Goal: Complete application form: Complete application form

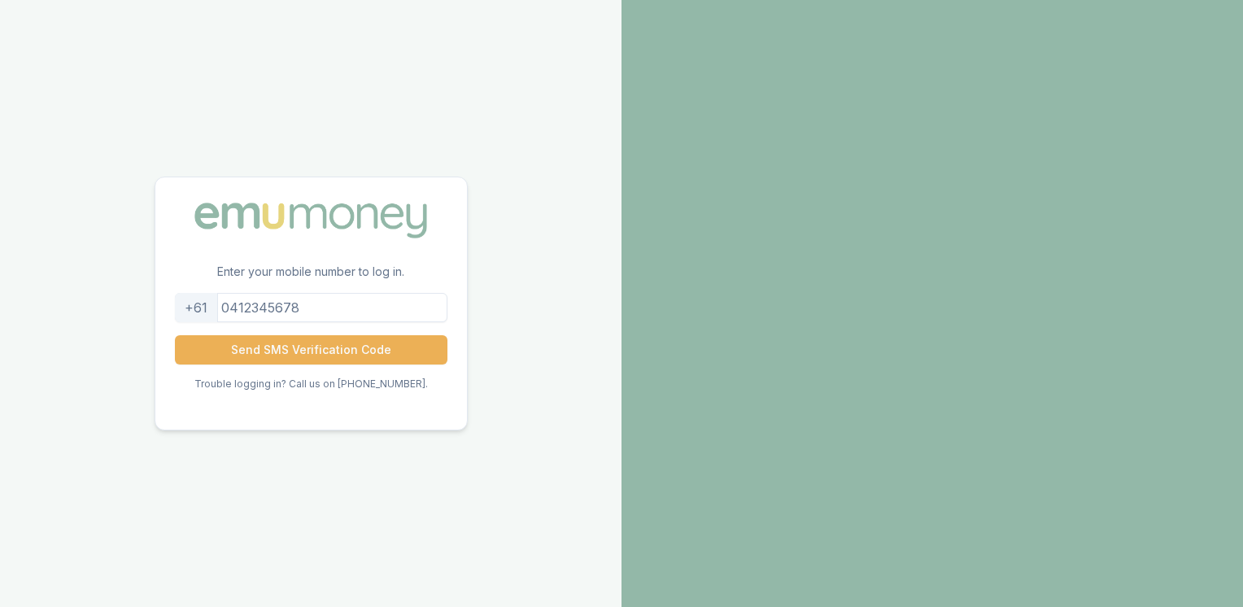
click at [312, 311] on input "tel" at bounding box center [311, 307] width 273 height 29
type input "0403773866"
click at [347, 356] on button "Send SMS Verification Code" at bounding box center [311, 349] width 273 height 29
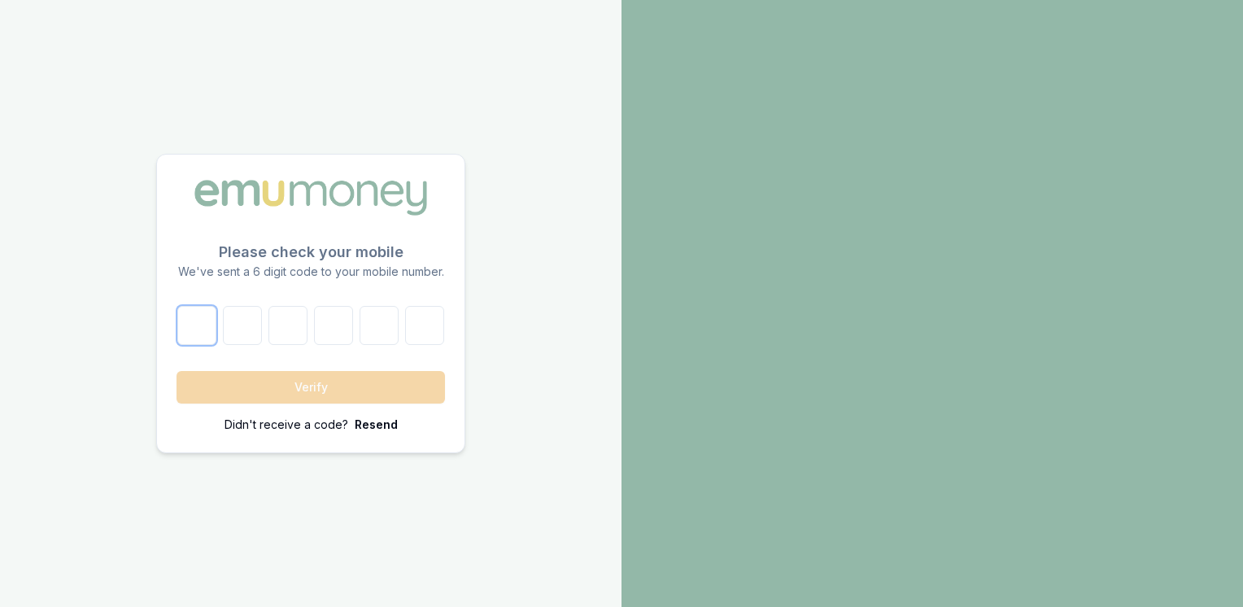
click at [177, 324] on input "number" at bounding box center [196, 325] width 39 height 39
type input "2"
type input "7"
type input "5"
type input "8"
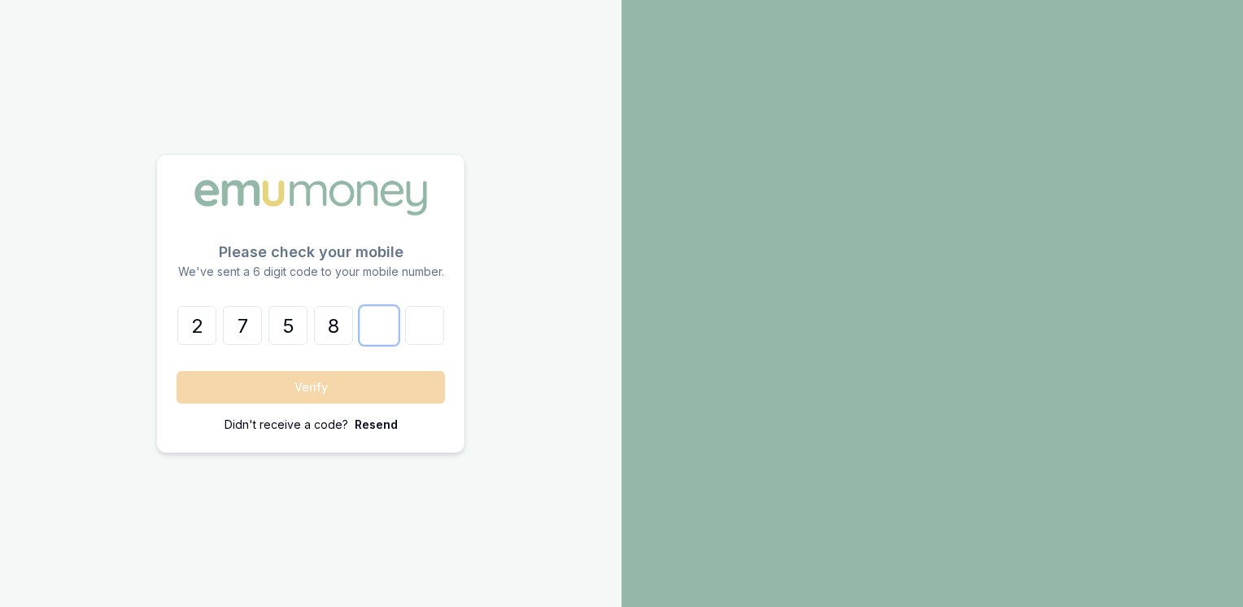
type input "8"
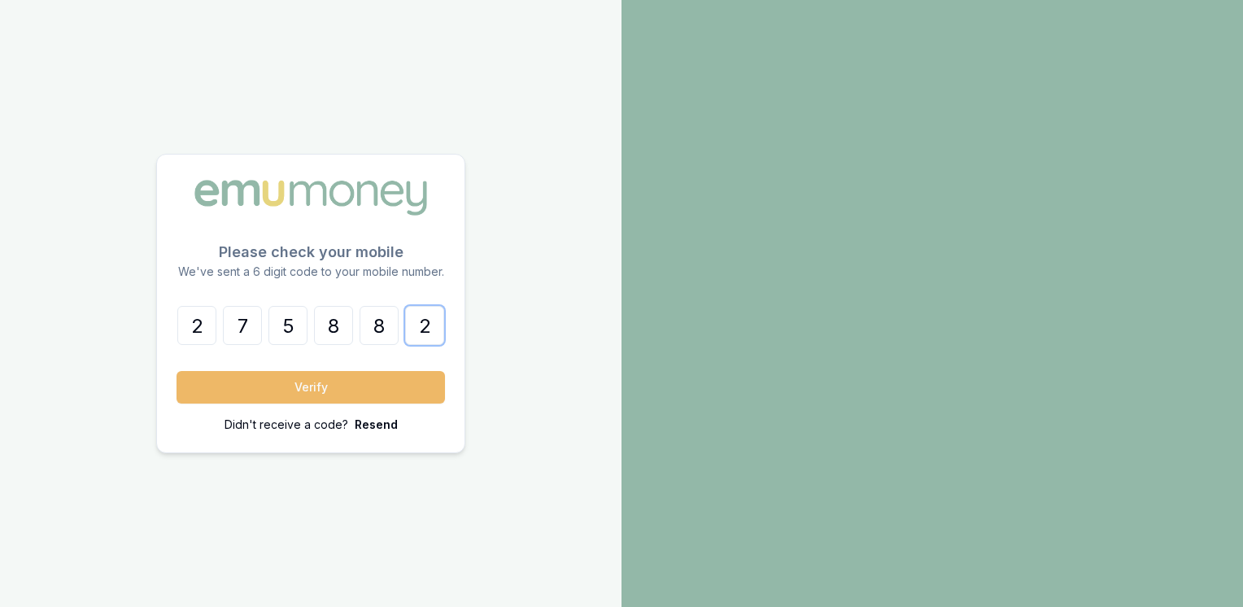
type input "2"
click at [364, 382] on button "Verify" at bounding box center [311, 387] width 268 height 33
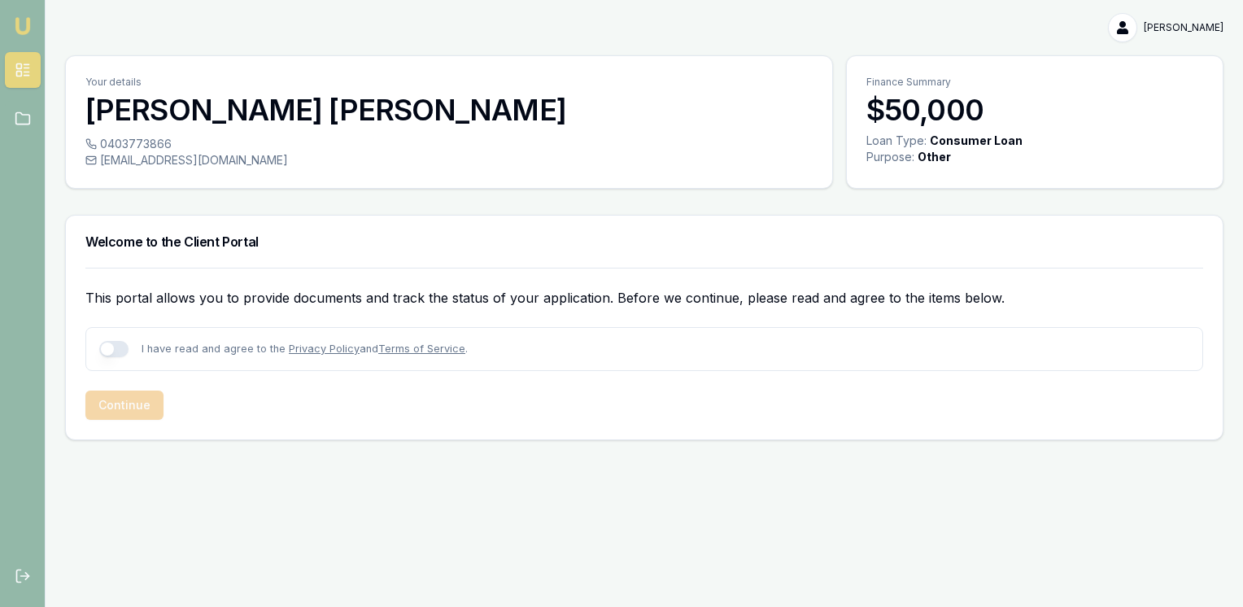
click at [120, 348] on button "button" at bounding box center [113, 349] width 29 height 16
checkbox input "true"
click at [133, 410] on button "Continue" at bounding box center [124, 405] width 78 height 29
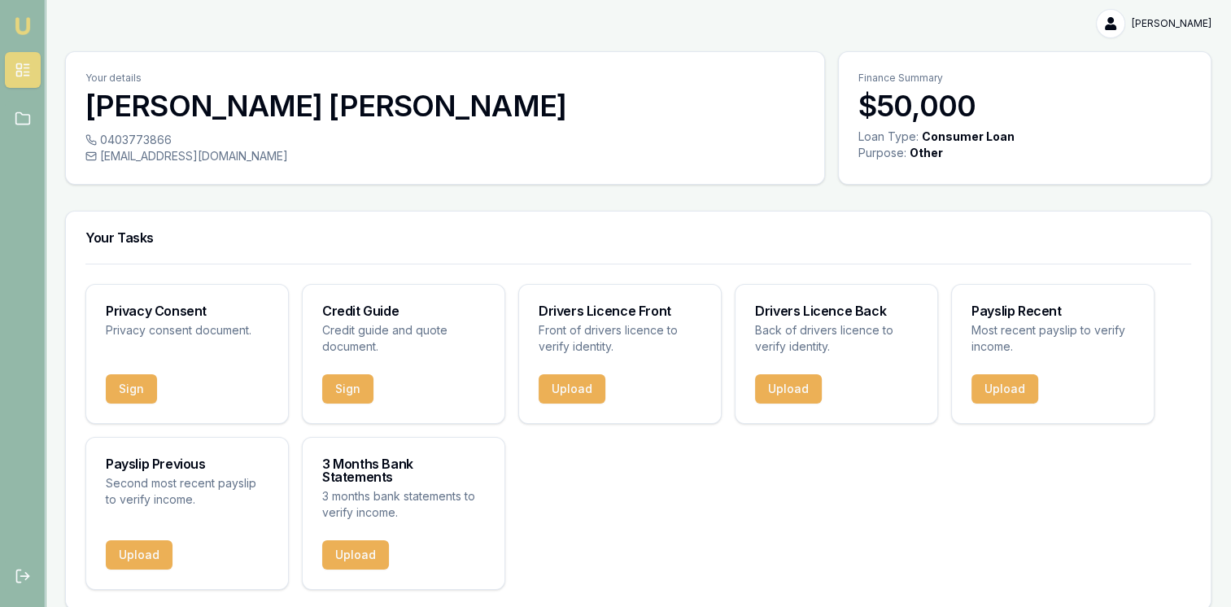
scroll to position [6, 0]
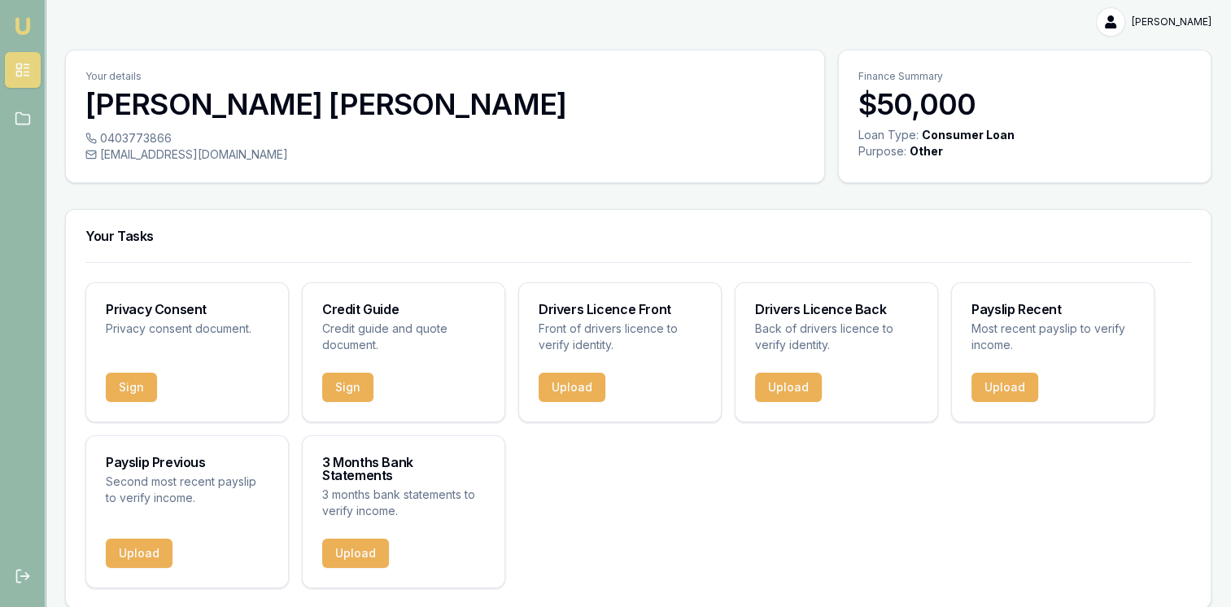
click at [691, 520] on div "Privacy Consent Privacy consent document. Sign Credit Guide Credit guide and qu…" at bounding box center [638, 435] width 1106 height 306
click at [638, 529] on div "Privacy Consent Privacy consent document. Sign Credit Guide Credit guide and qu…" at bounding box center [638, 435] width 1106 height 306
click at [600, 539] on div "Privacy Consent Privacy consent document. Sign Credit Guide Credit guide and qu…" at bounding box center [638, 435] width 1106 height 306
click at [571, 492] on div "Privacy Consent Privacy consent document. Sign Credit Guide Credit guide and qu…" at bounding box center [638, 435] width 1106 height 306
click at [143, 386] on button "Sign" at bounding box center [131, 387] width 51 height 29
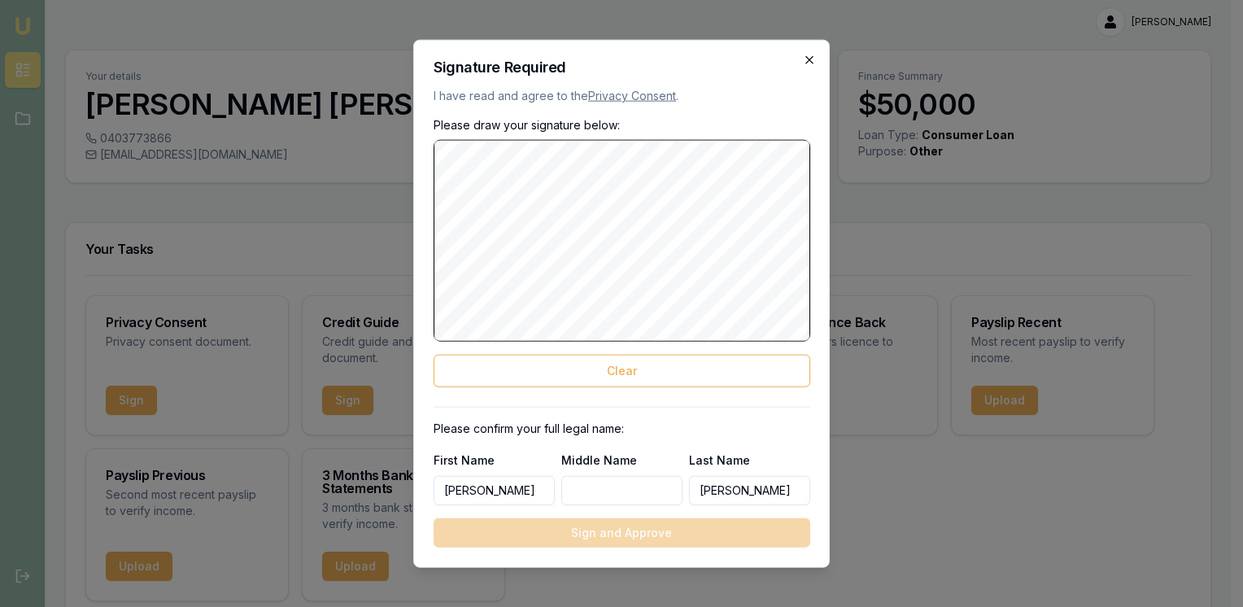
click at [807, 58] on icon "button" at bounding box center [808, 59] width 7 height 7
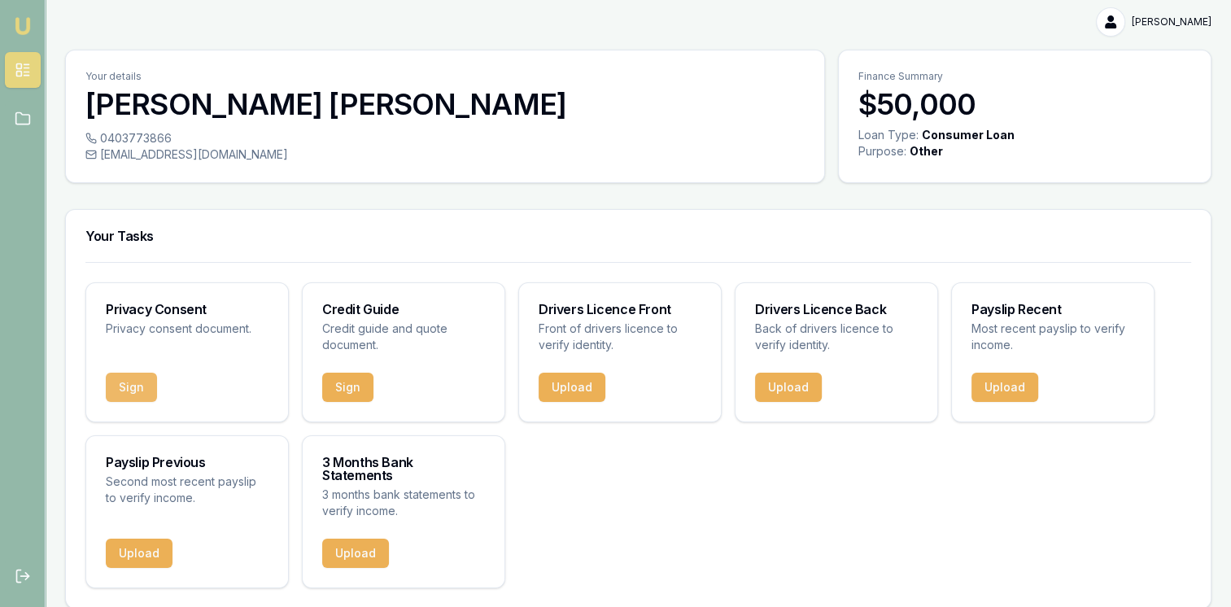
click at [124, 389] on button "Sign" at bounding box center [131, 387] width 51 height 29
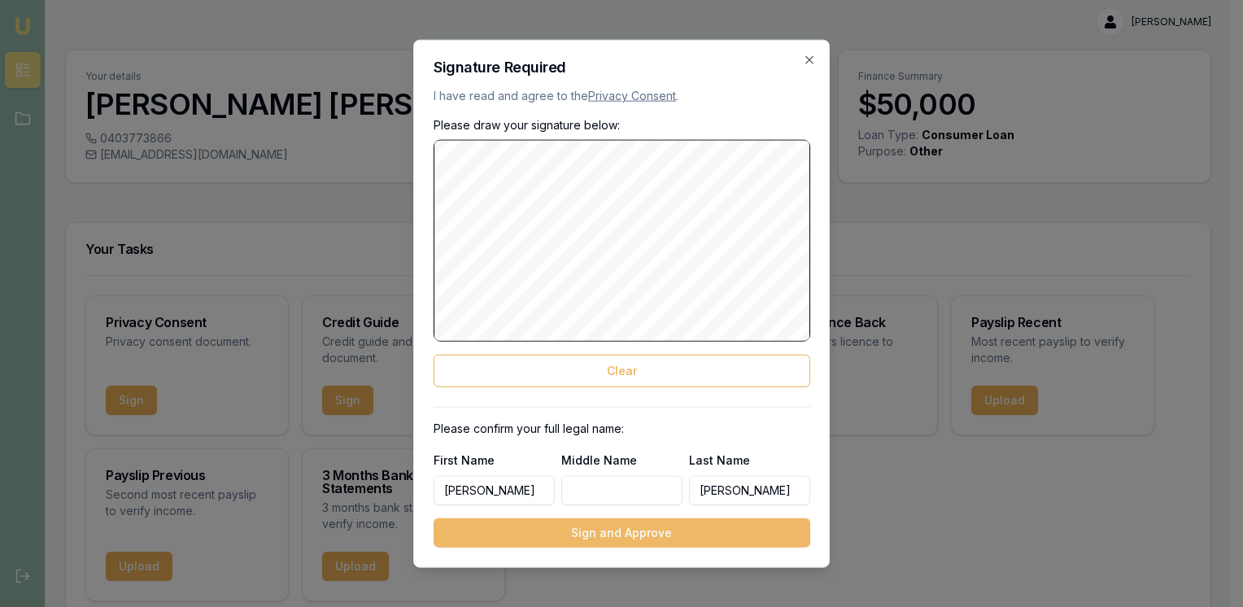
click at [622, 541] on button "Sign and Approve" at bounding box center [622, 531] width 377 height 29
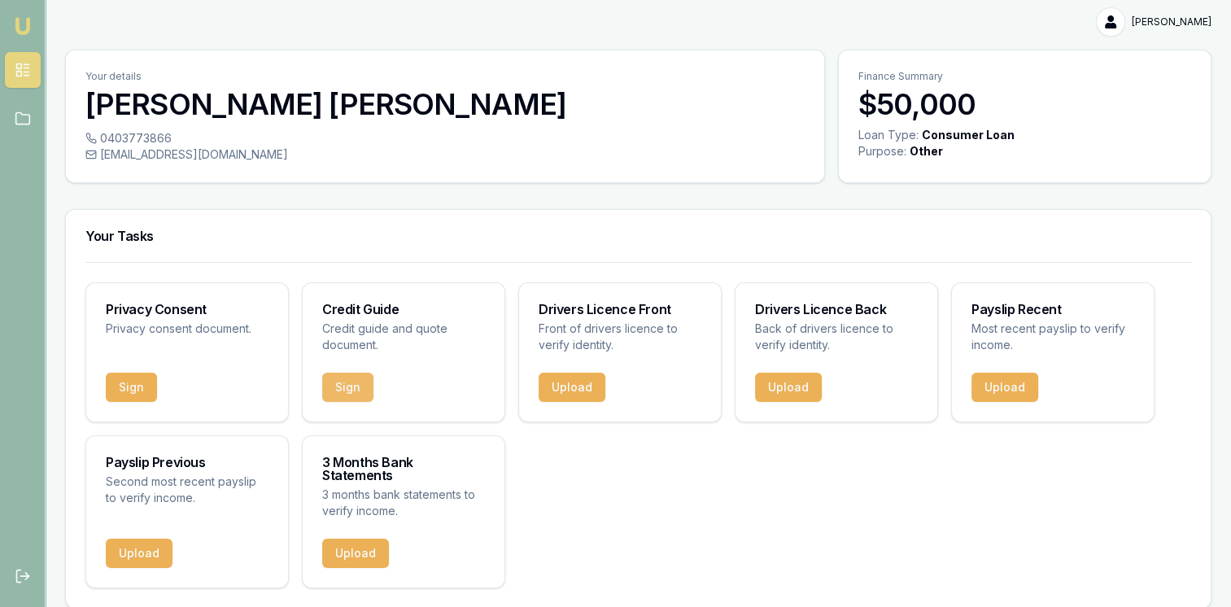
click at [347, 386] on button "Sign" at bounding box center [347, 387] width 51 height 29
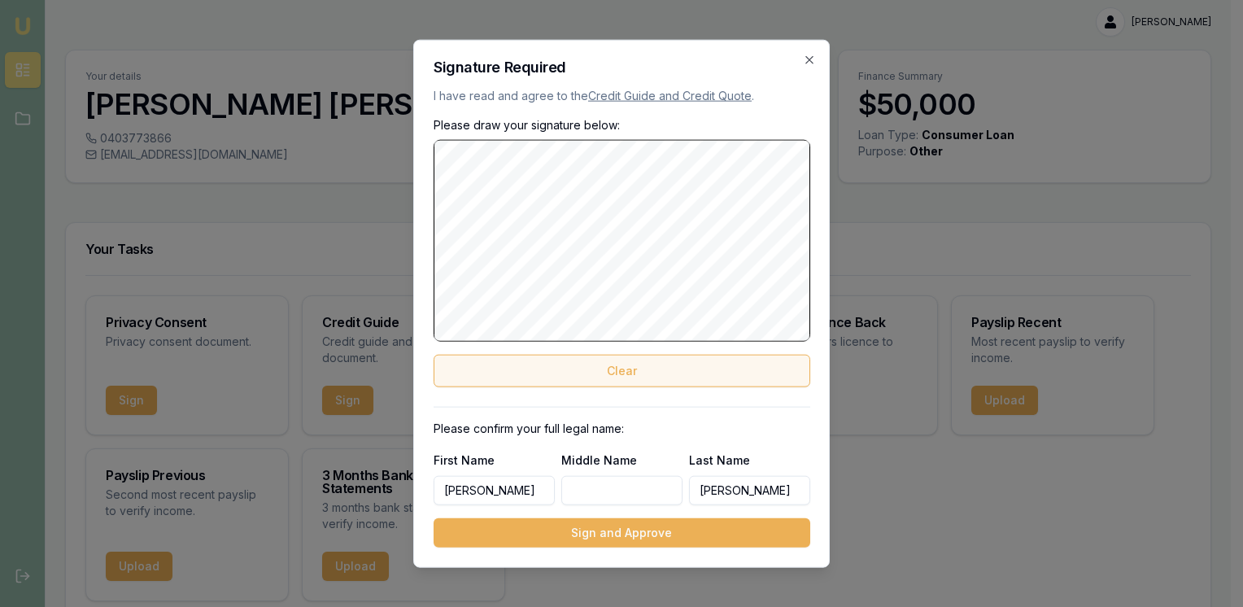
click at [616, 382] on button "Clear" at bounding box center [622, 370] width 377 height 33
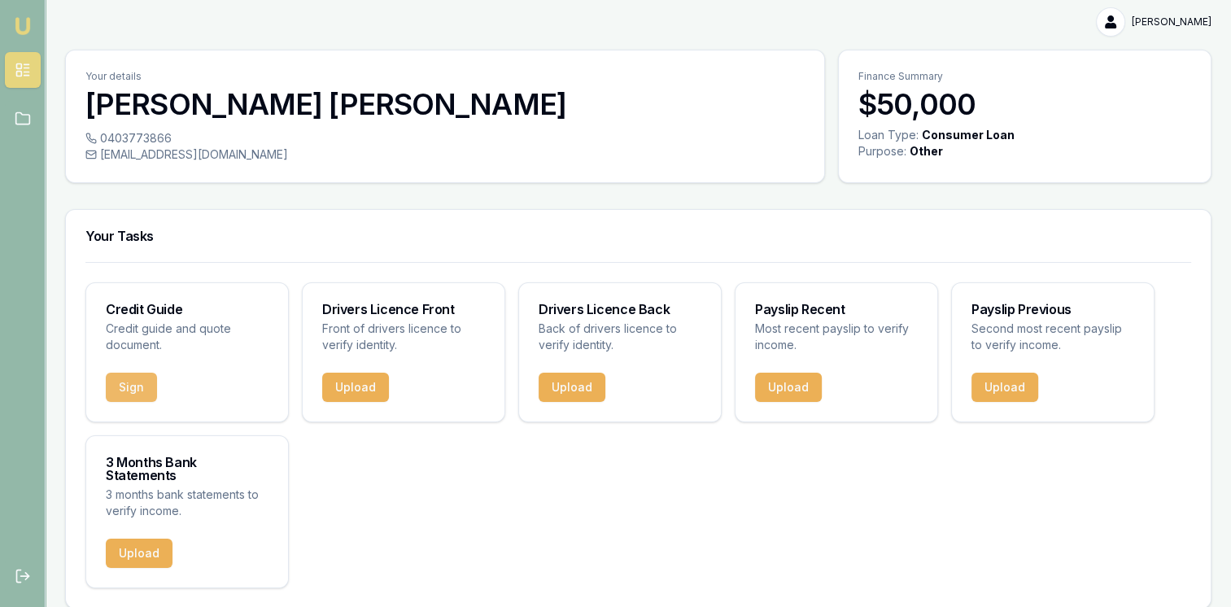
click at [138, 390] on button "Sign" at bounding box center [131, 387] width 51 height 29
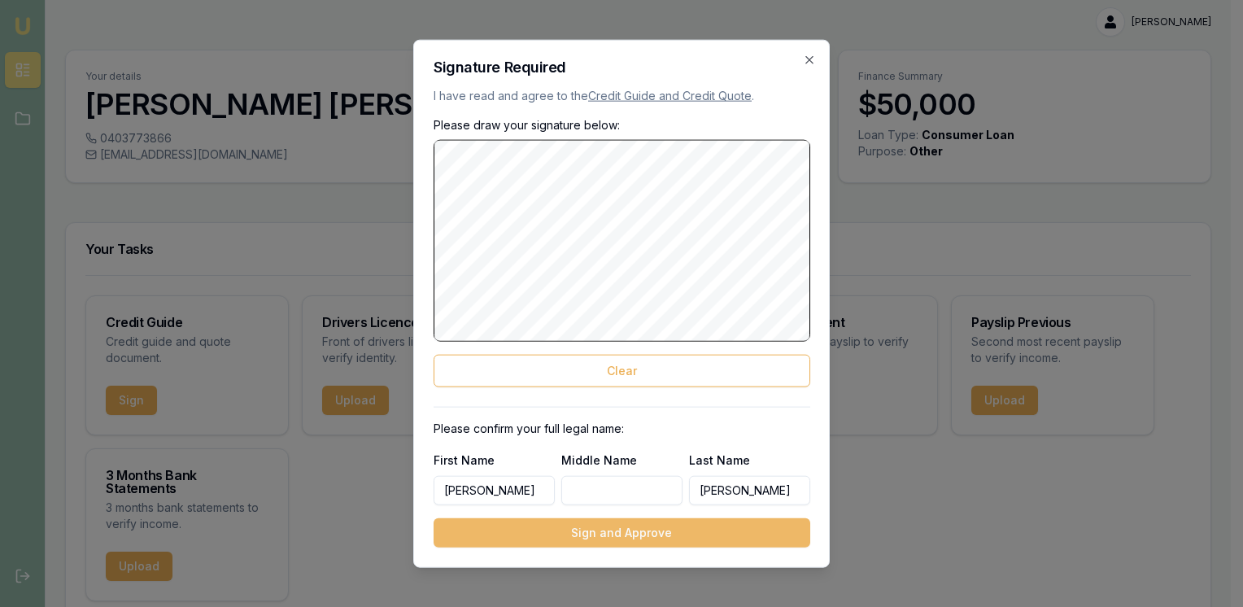
click at [600, 534] on button "Sign and Approve" at bounding box center [622, 531] width 377 height 29
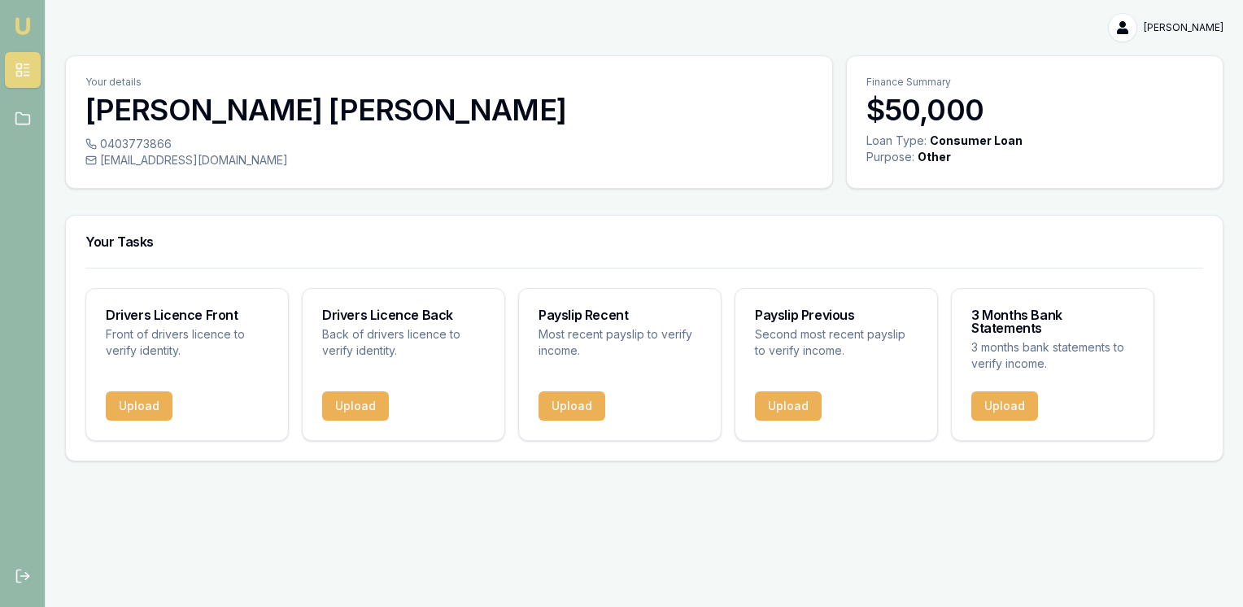
scroll to position [0, 0]
click at [570, 392] on button "Upload" at bounding box center [572, 405] width 67 height 29
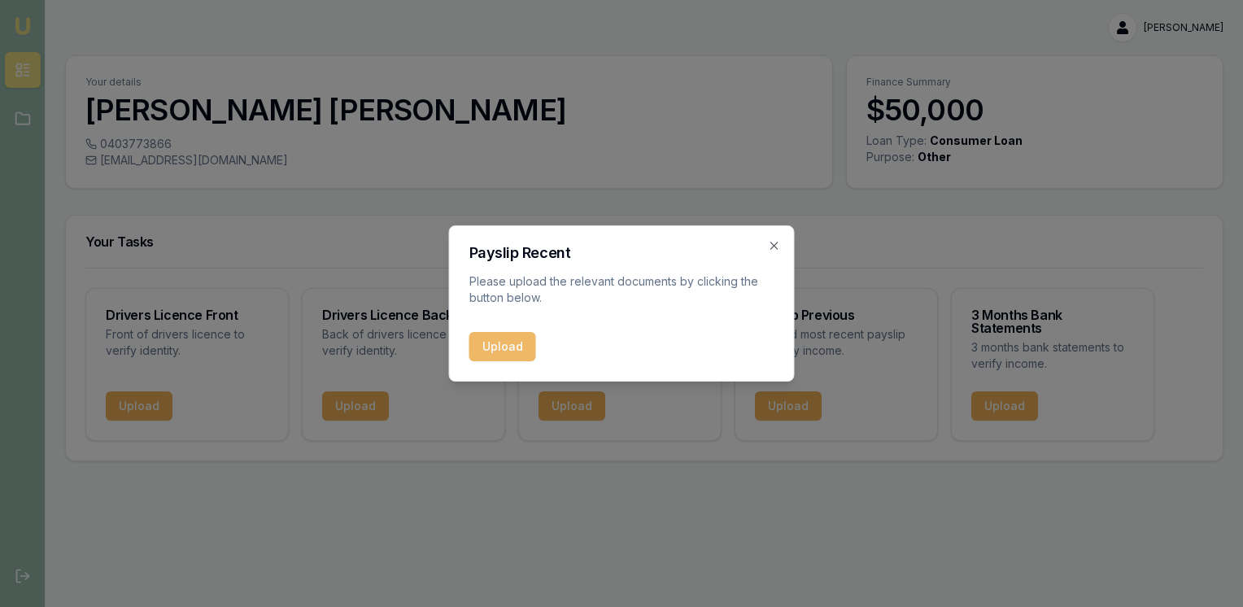
click at [505, 351] on button "Upload" at bounding box center [502, 346] width 67 height 29
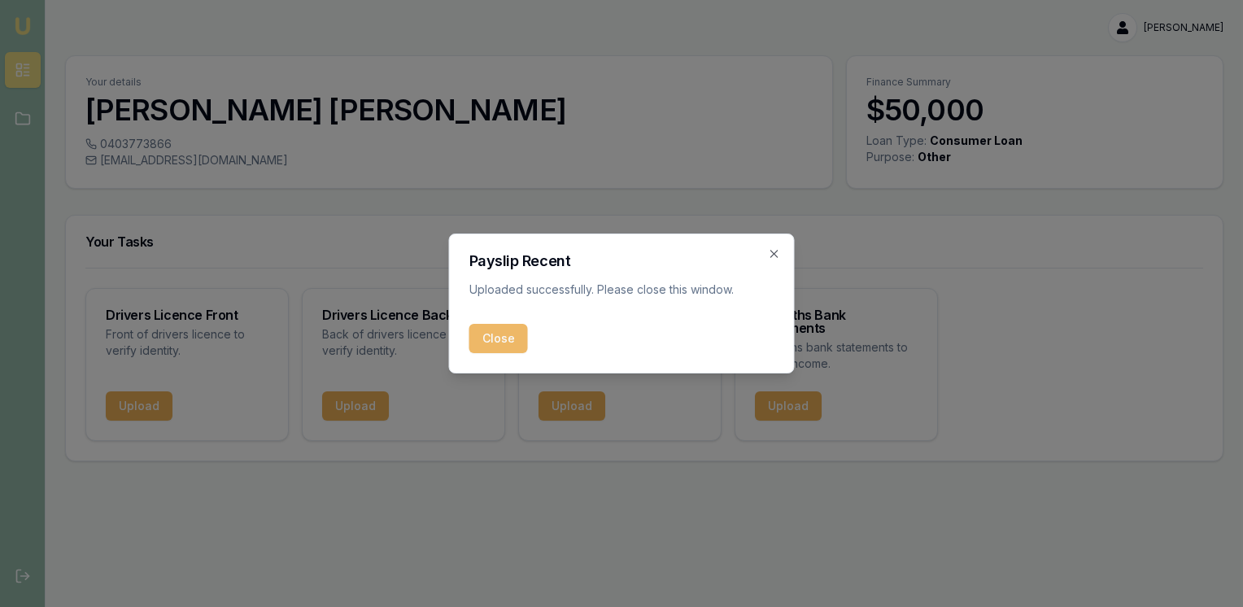
click at [496, 338] on button "Close" at bounding box center [498, 338] width 59 height 29
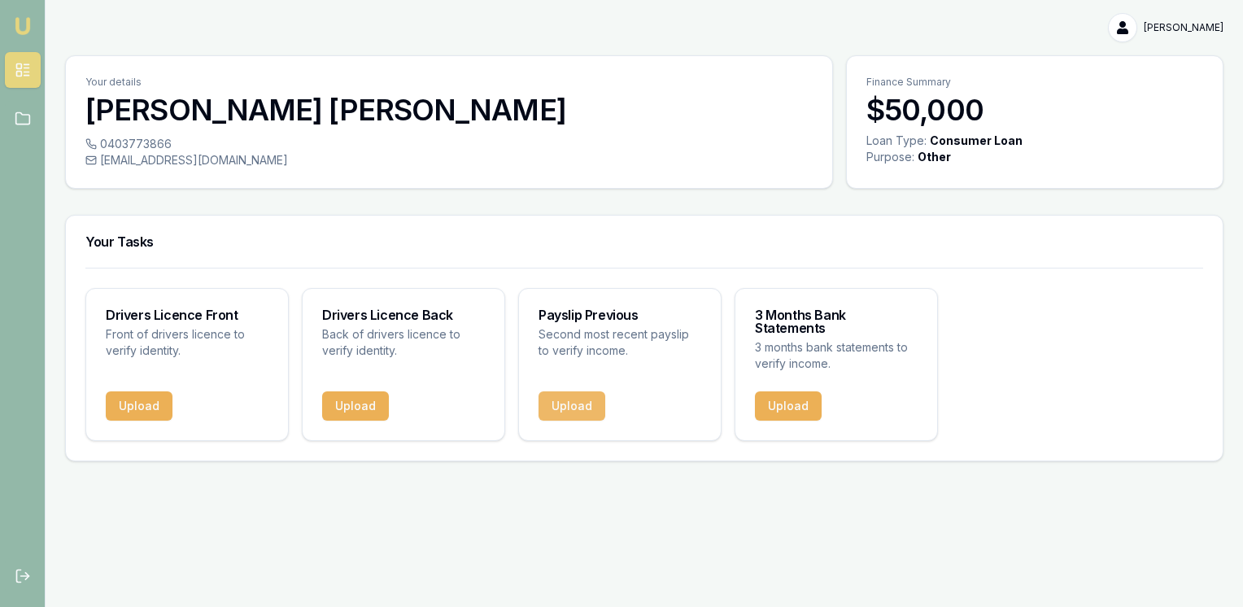
click at [578, 392] on button "Upload" at bounding box center [572, 405] width 67 height 29
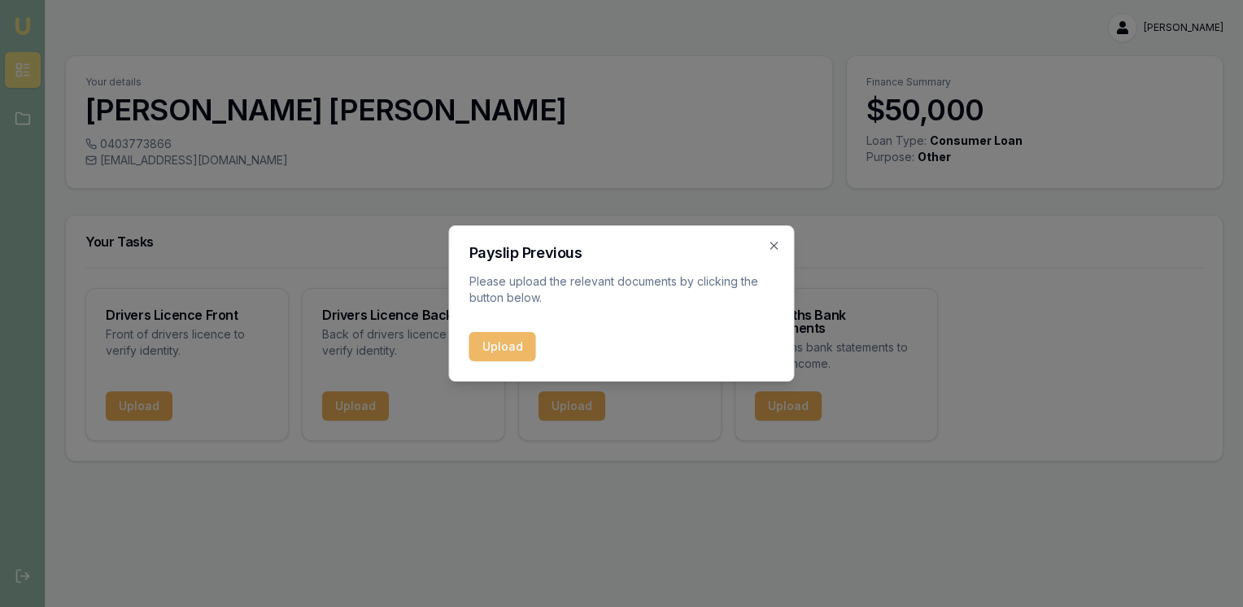
click at [491, 350] on button "Upload" at bounding box center [502, 346] width 67 height 29
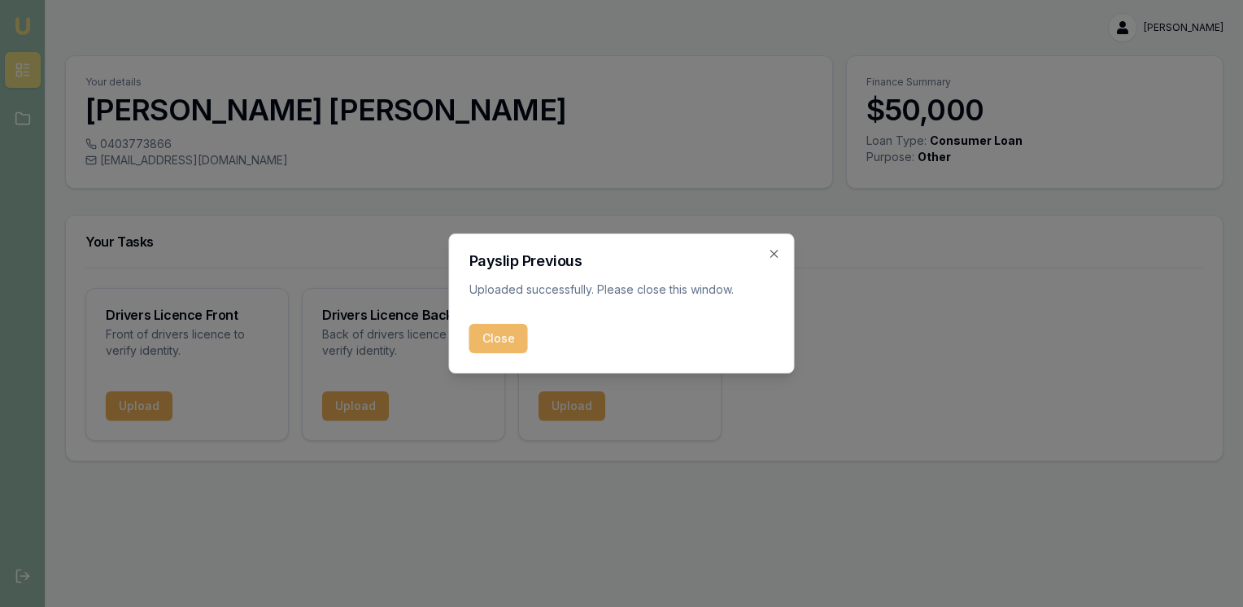
click at [487, 338] on button "Close" at bounding box center [498, 338] width 59 height 29
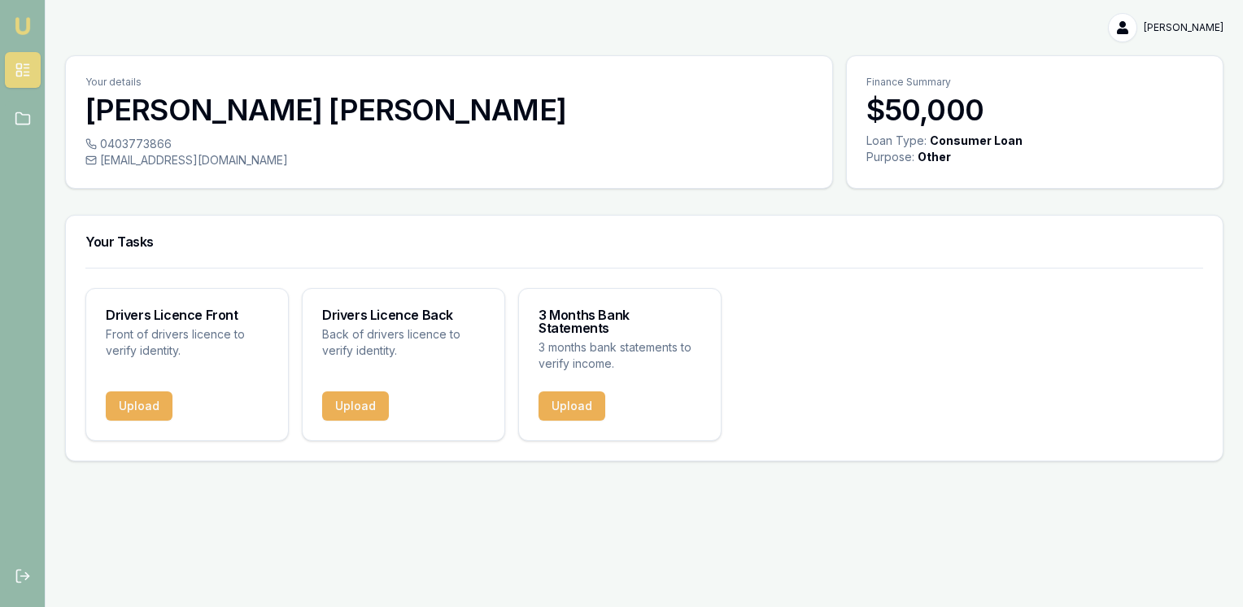
click at [836, 379] on div "Drivers Licence Front Front of drivers licence to verify identity. Upload Drive…" at bounding box center [644, 364] width 1118 height 153
click at [342, 391] on button "Upload" at bounding box center [355, 405] width 67 height 29
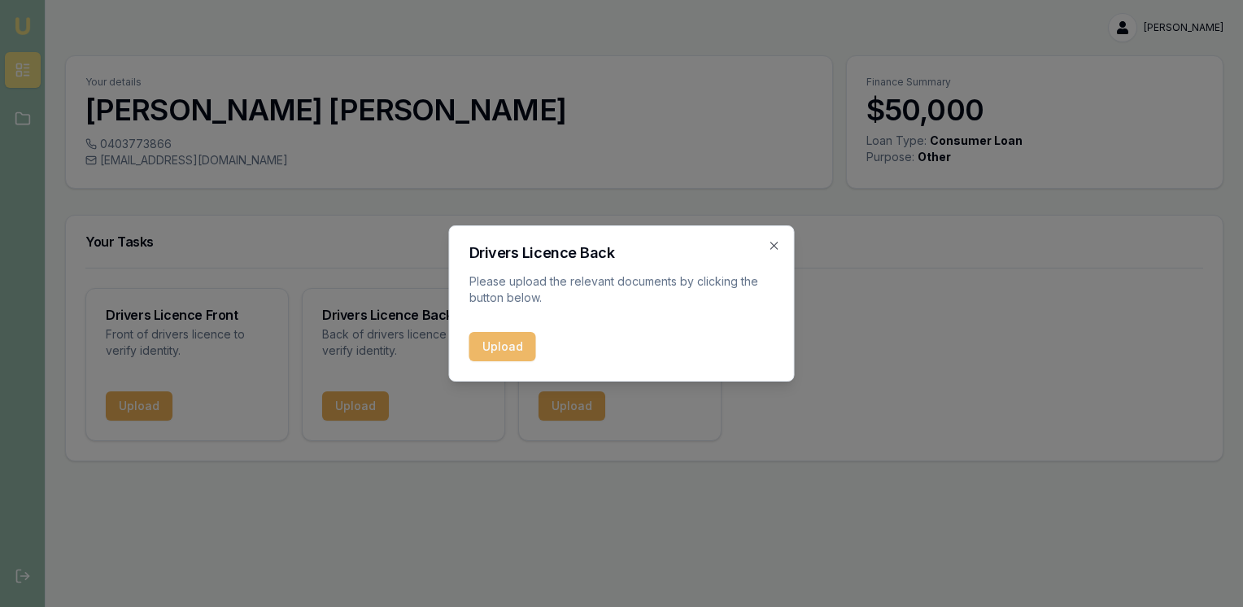
click at [501, 356] on button "Upload" at bounding box center [502, 346] width 67 height 29
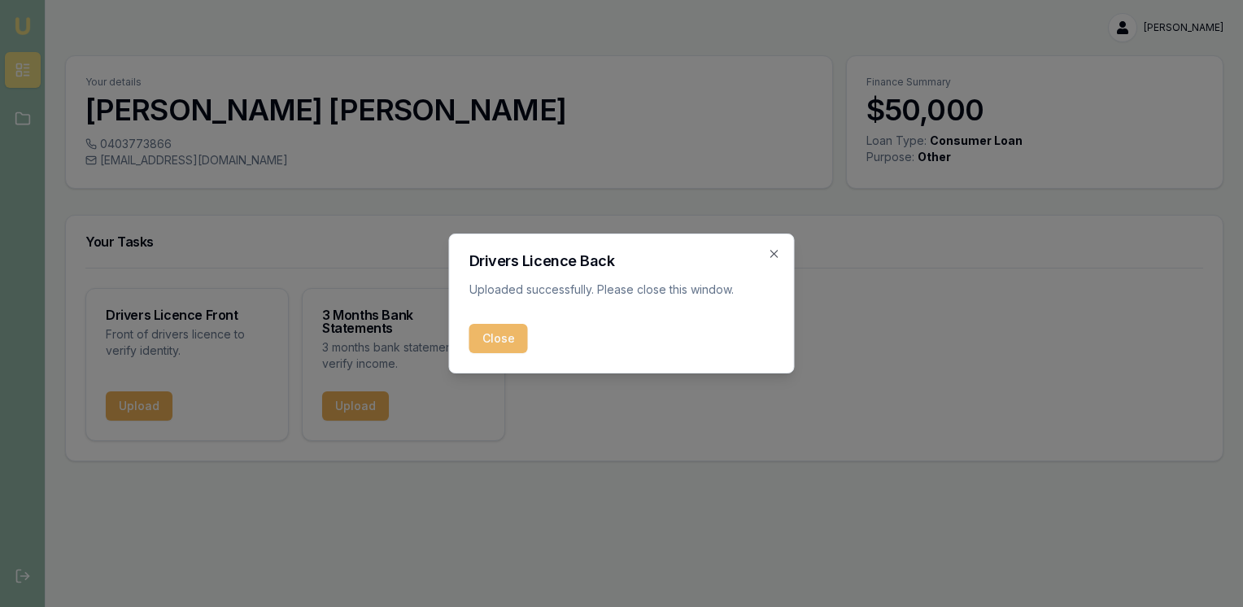
click at [490, 334] on button "Close" at bounding box center [498, 338] width 59 height 29
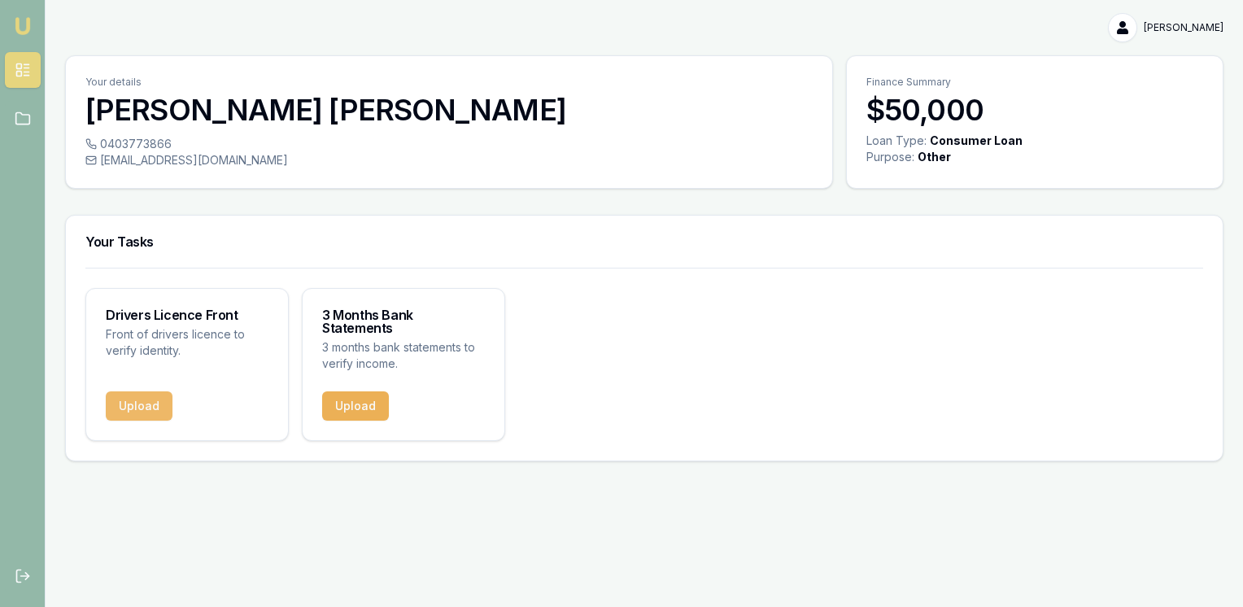
click at [120, 404] on button "Upload" at bounding box center [139, 405] width 67 height 29
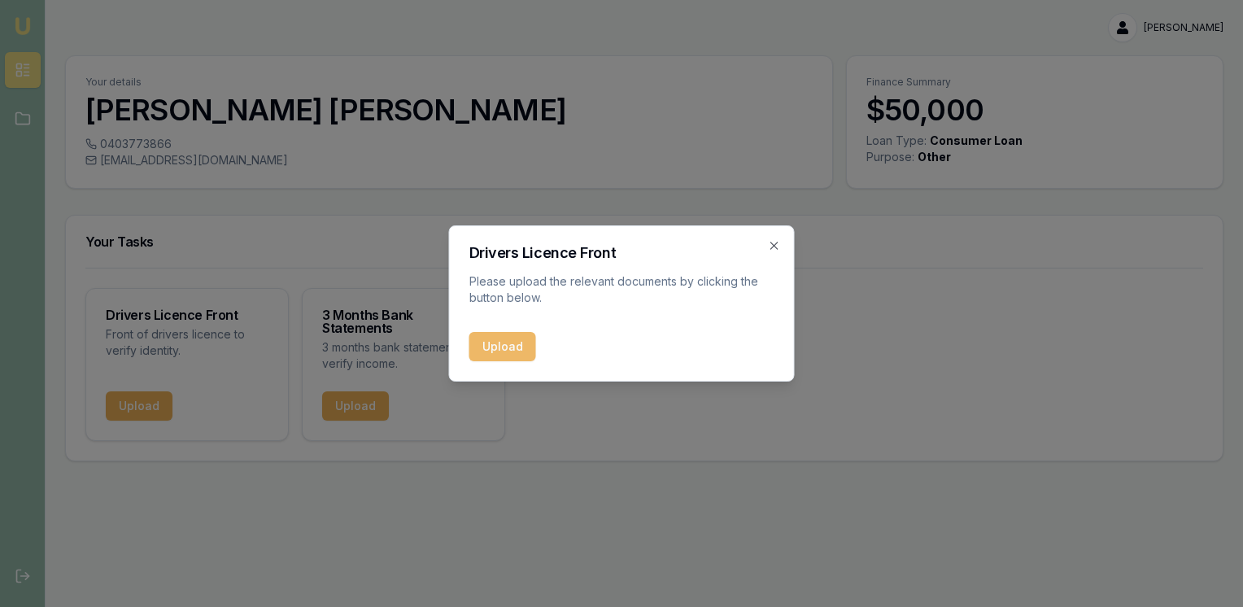
click at [514, 350] on button "Upload" at bounding box center [502, 346] width 67 height 29
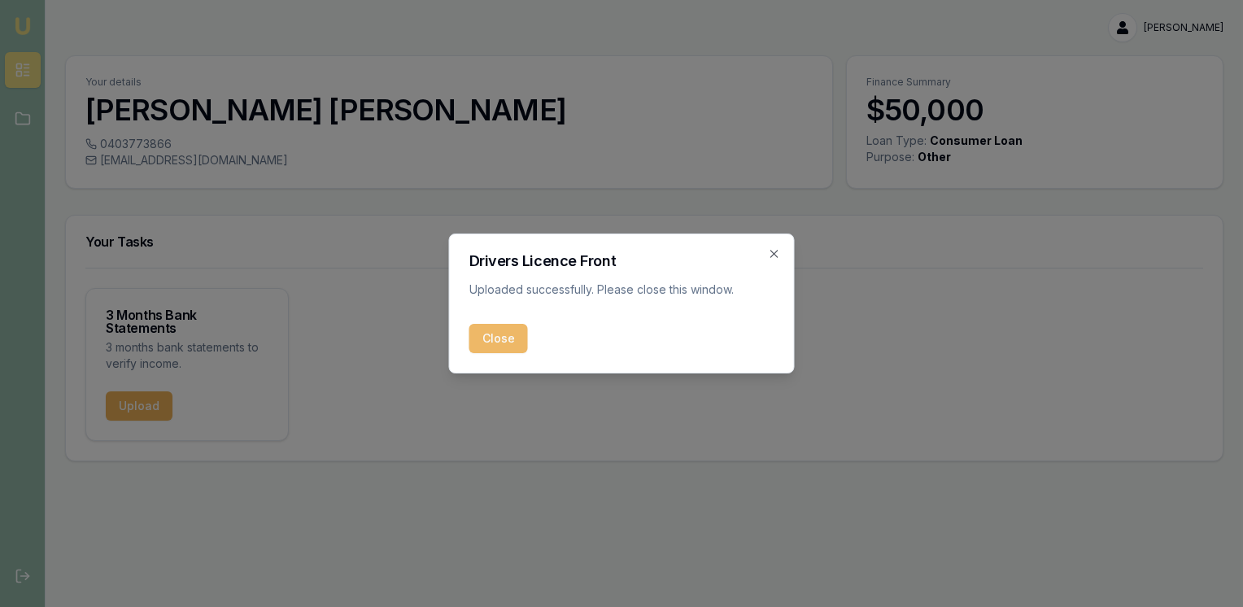
click at [504, 343] on button "Close" at bounding box center [498, 338] width 59 height 29
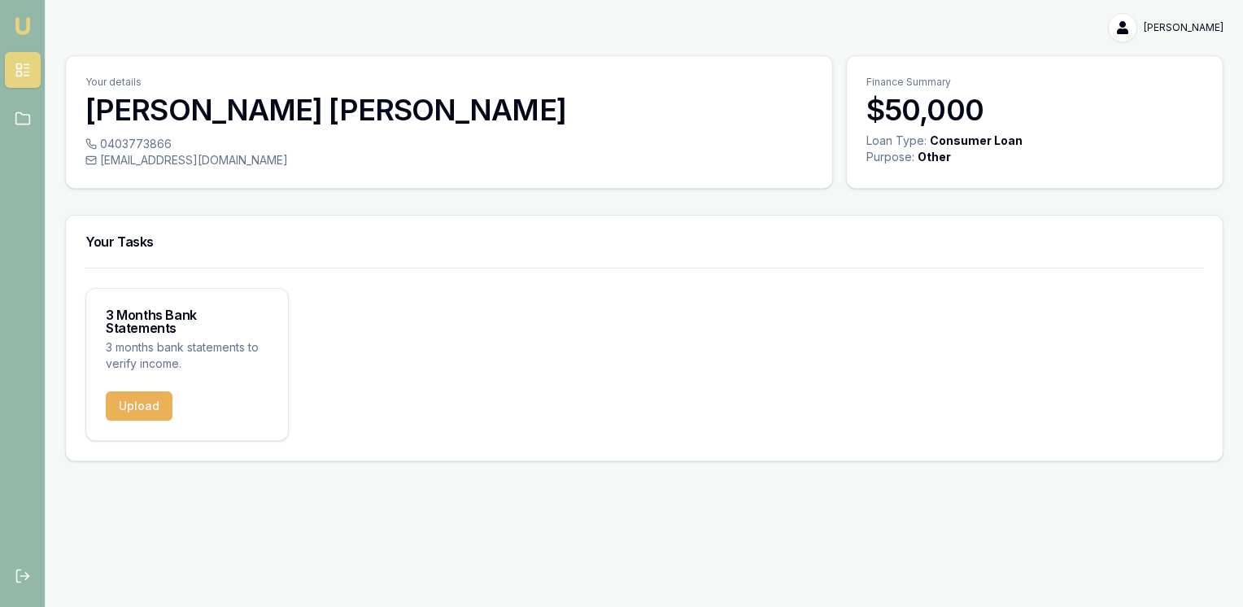
click at [418, 396] on div "3 Months Bank Statements 3 months bank statements to verify income. Upload" at bounding box center [644, 364] width 1118 height 153
click at [133, 392] on button "Upload" at bounding box center [139, 405] width 67 height 29
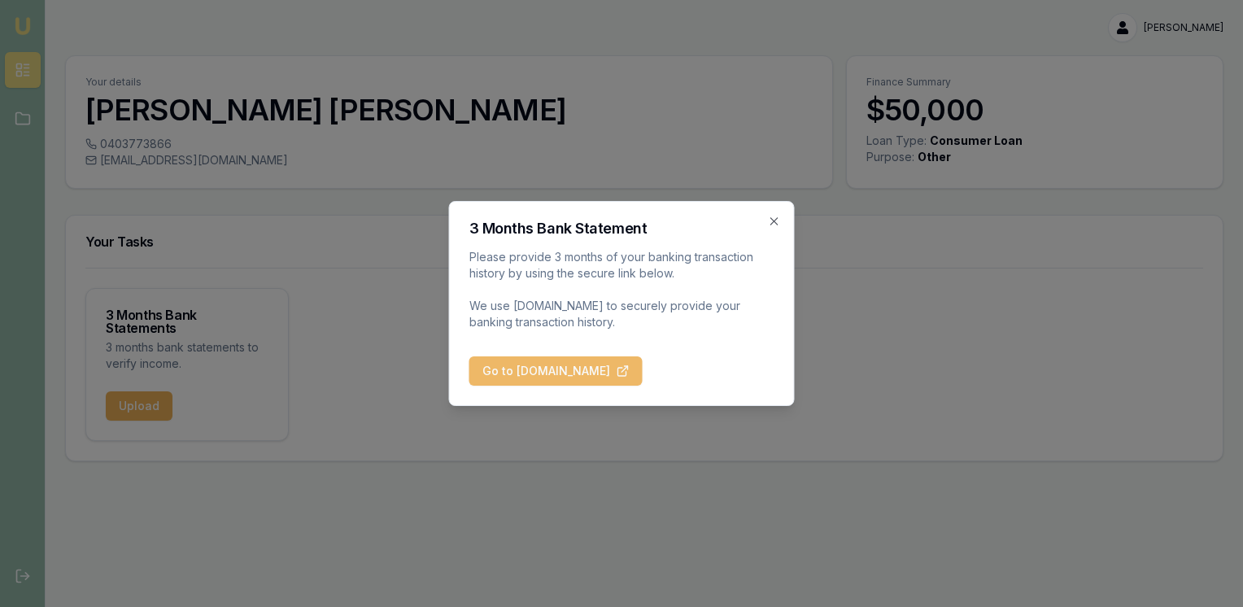
click at [552, 379] on button "Go to [DOMAIN_NAME]" at bounding box center [555, 370] width 173 height 29
